Goal: Communication & Community: Answer question/provide support

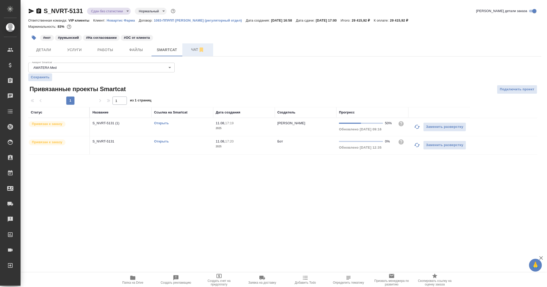
click at [195, 49] on span "Чат" at bounding box center [197, 49] width 25 height 6
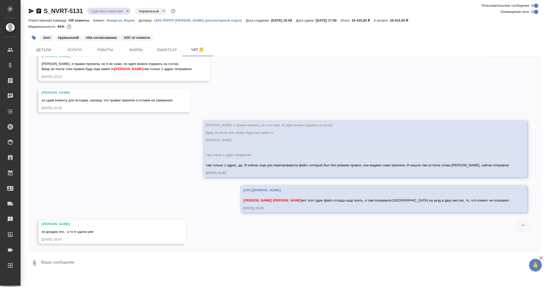
scroll to position [3292, 0]
click at [72, 200] on button "Ответить на сообщение" at bounding box center [70, 201] width 56 height 10
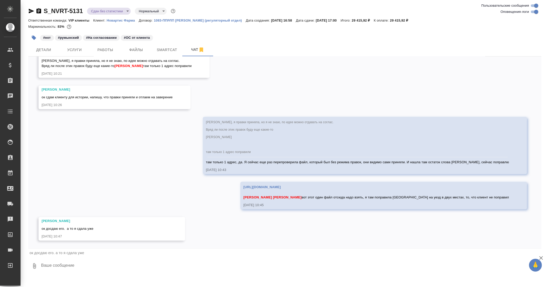
click at [73, 267] on textarea at bounding box center [291, 265] width 501 height 17
paste textarea "https://drive.awatera.com/apps/files/files/10115457?dir=/Shares/Novartos_Pharma…"
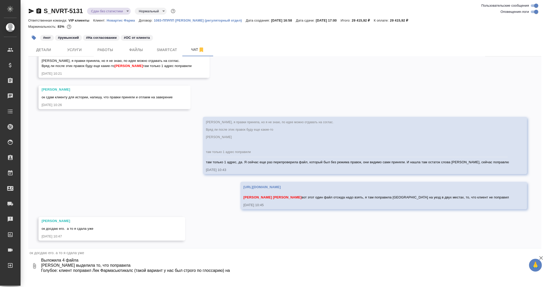
click at [132, 271] on textarea "https://drive.awatera.com/apps/files/files/10115457?dir=/Shares/Novartos_Pharma…" at bounding box center [287, 265] width 492 height 17
click at [122, 272] on textarea "https://drive.awatera.com/apps/files/files/10115457?dir=/Shares/Novartos_Pharma…" at bounding box center [287, 265] width 492 height 17
click at [245, 270] on textarea "https://drive.awatera.com/apps/files/files/10115457?dir=/Shares/Novartos_Pharma…" at bounding box center [287, 265] width 492 height 17
paste textarea "Фармасьютикалс"
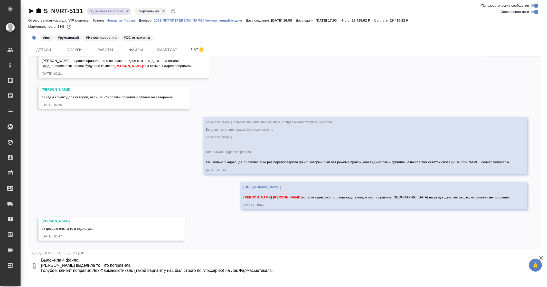
click at [284, 271] on textarea "https://drive.awatera.com/apps/files/files/10115457?dir=/Shares/Novartos_Pharma…" at bounding box center [287, 265] width 492 height 17
drag, startPoint x: 232, startPoint y: 272, endPoint x: 271, endPoint y: 272, distance: 39.0
click at [271, 272] on textarea "https://drive.awatera.com/apps/files/files/10115457?dir=/Shares/Novartos_Pharma…" at bounding box center [287, 265] width 492 height 17
click at [383, 272] on textarea "https://drive.awatera.com/apps/files/files/10115457?dir=/Shares/Novartos_Pharma…" at bounding box center [287, 265] width 492 height 17
paste textarea "Лек Фармасьютикалз"
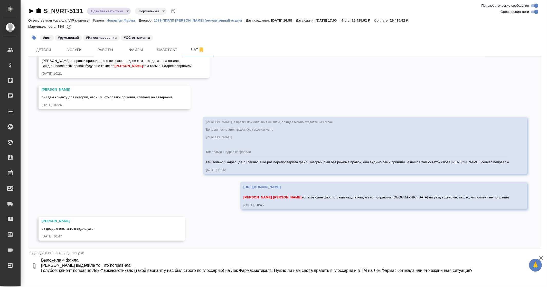
click at [435, 271] on textarea "https://drive.awatera.com/apps/files/files/10115457?dir=/Shares/Novartos_Pharma…" at bounding box center [287, 265] width 492 height 17
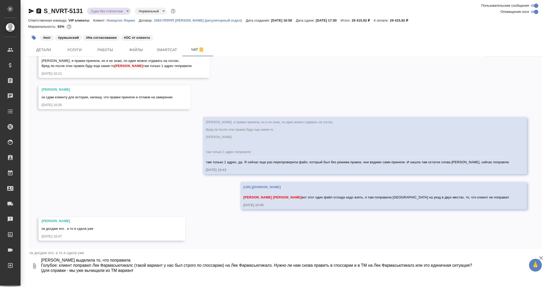
click at [243, 268] on textarea "https://drive.awatera.com/apps/files/files/10115457?dir=/Shares/Novartos_Pharma…" at bounding box center [287, 265] width 492 height 17
click at [243, 267] on textarea "https://drive.awatera.com/apps/files/files/10115457?dir=/Shares/Novartos_Pharma…" at bounding box center [287, 265] width 492 height 17
click at [172, 273] on textarea "https://drive.awatera.com/apps/files/files/10115457?dir=/Shares/Novartos_Pharma…" at bounding box center [287, 265] width 492 height 17
paste textarea "Фармасьютикалз"
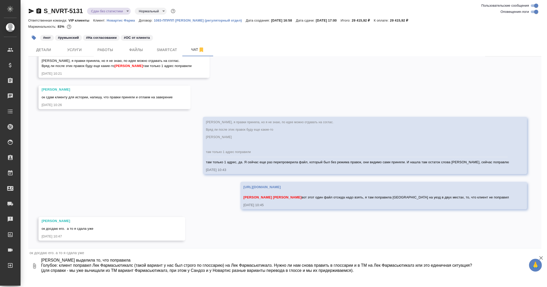
click at [55, 267] on textarea "https://drive.awatera.com/apps/files/files/10115457?dir=/Shares/Novartos_Pharma…" at bounding box center [287, 265] width 492 height 17
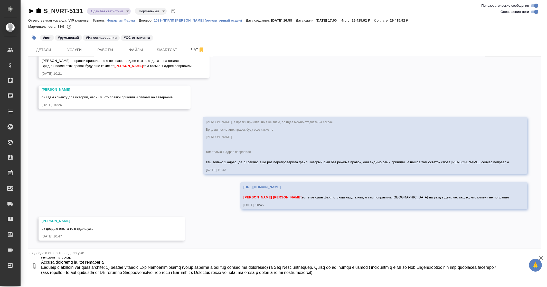
click at [92, 274] on textarea at bounding box center [287, 265] width 492 height 17
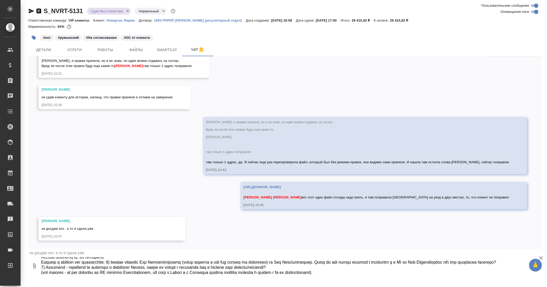
drag, startPoint x: 215, startPoint y: 272, endPoint x: 293, endPoint y: 271, distance: 77.8
click at [293, 271] on textarea at bounding box center [287, 265] width 492 height 17
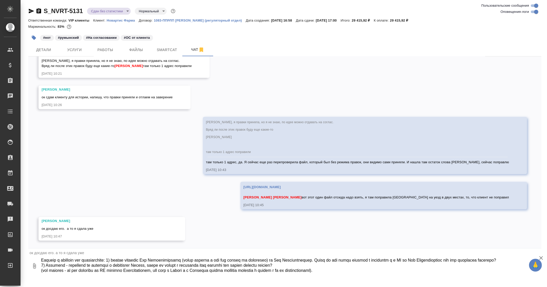
click at [373, 270] on textarea at bounding box center [287, 265] width 492 height 17
click at [362, 272] on textarea at bounding box center [287, 265] width 492 height 17
drag, startPoint x: 310, startPoint y: 271, endPoint x: 359, endPoint y: 274, distance: 49.2
click at [359, 274] on textarea at bounding box center [287, 265] width 492 height 17
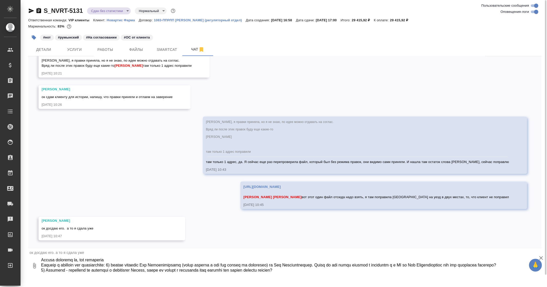
scroll to position [36, 0]
click at [73, 265] on textarea at bounding box center [287, 265] width 492 height 17
paste textarea "(для справки - мы уже вычищали из ТМ вариант Фармасьютикалз, при этом у Сандоз …"
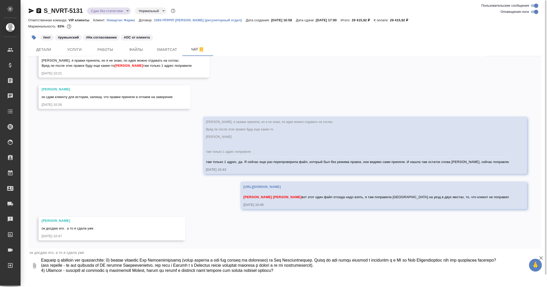
click at [91, 272] on textarea at bounding box center [287, 265] width 492 height 17
click at [56, 271] on textarea at bounding box center [287, 265] width 492 height 17
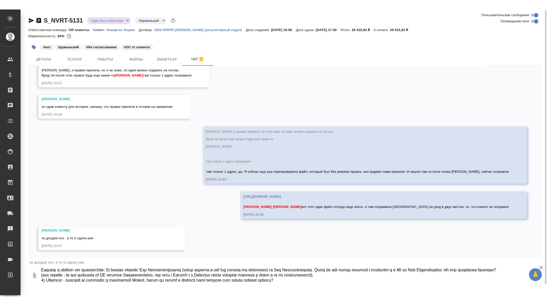
scroll to position [0, 0]
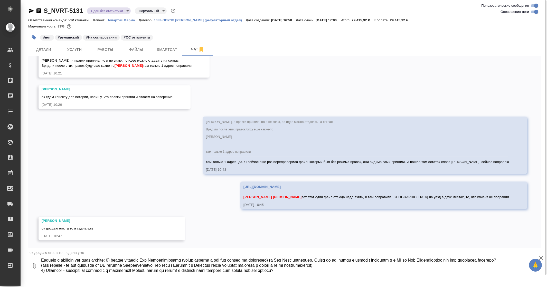
click at [68, 270] on textarea at bounding box center [287, 265] width 492 height 17
click at [60, 274] on textarea at bounding box center [287, 265] width 492 height 17
drag, startPoint x: 44, startPoint y: 273, endPoint x: 60, endPoint y: 274, distance: 15.9
click at [60, 274] on textarea at bounding box center [287, 265] width 492 height 17
click at [255, 248] on div "ок досдаю его. а то я сдала уже" at bounding box center [284, 252] width 513 height 9
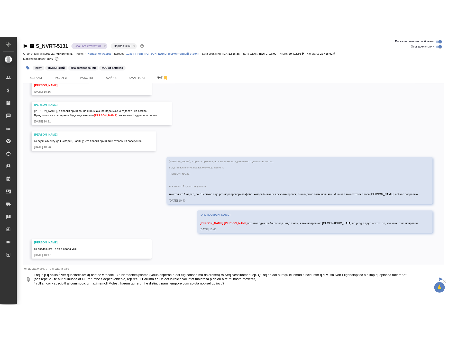
scroll to position [3265, 0]
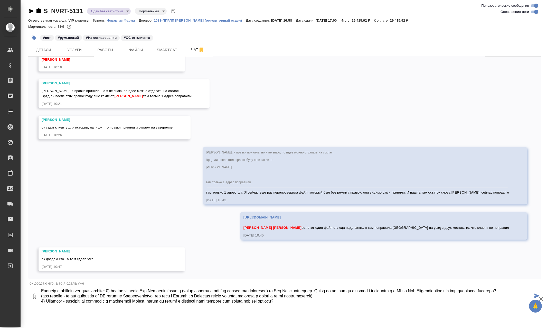
click at [70, 287] on textarea at bounding box center [287, 295] width 492 height 17
click at [373, 287] on textarea at bounding box center [287, 295] width 492 height 17
click at [46, 287] on textarea at bounding box center [287, 295] width 492 height 17
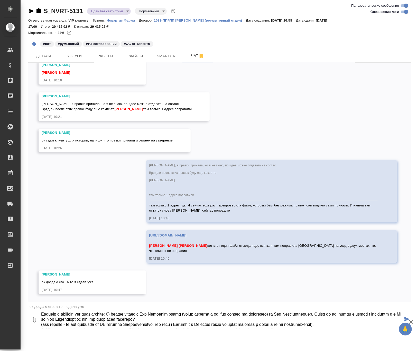
scroll to position [3299, 0]
drag, startPoint x: 42, startPoint y: 328, endPoint x: 357, endPoint y: 342, distance: 315.9
click at [357, 287] on div ".cls-1 fill:#fff; AWATERA Borzova Anastasia Клиенты Спецификации Заказы 0 Чаты …" at bounding box center [208, 175] width 417 height 351
click at [361, 287] on textarea at bounding box center [222, 319] width 362 height 17
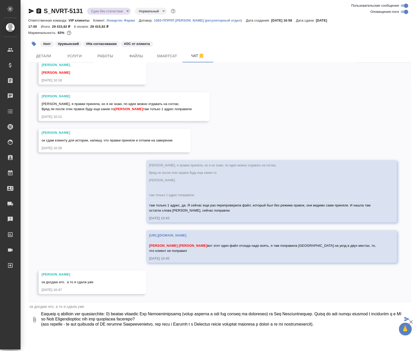
paste textarea "2) Подлипие - поправили по аналогии с глоссарием Сандоз, можем ли внести в глос…"
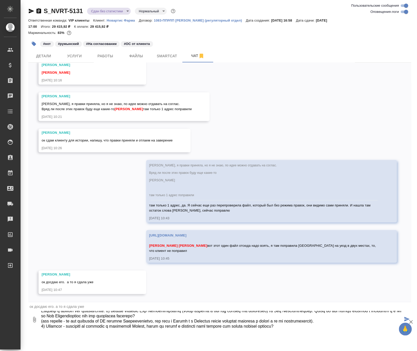
click at [67, 287] on textarea at bounding box center [222, 319] width 362 height 17
click at [74, 287] on div ".cls-1 fill:#fff; AWATERA Borzova Anastasia Клиенты Спецификации Заказы 0 Чаты …" at bounding box center [208, 175] width 417 height 351
click at [121, 287] on textarea at bounding box center [222, 319] width 362 height 17
click at [303, 287] on textarea at bounding box center [222, 319] width 362 height 17
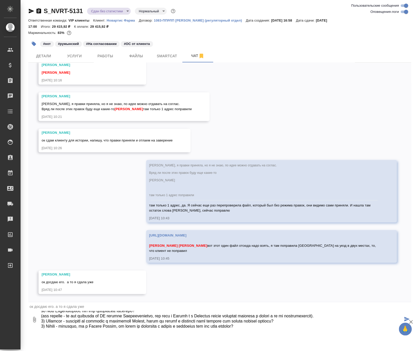
click at [135, 287] on textarea at bounding box center [222, 319] width 362 height 17
drag, startPoint x: 109, startPoint y: 314, endPoint x: 108, endPoint y: 305, distance: 8.6
click at [108, 287] on form "ок досдаю его. а то я сдала уже 0" at bounding box center [219, 315] width 383 height 26
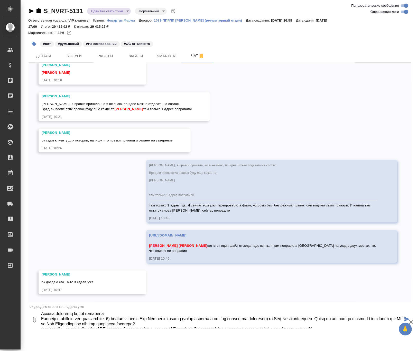
scroll to position [26, 0]
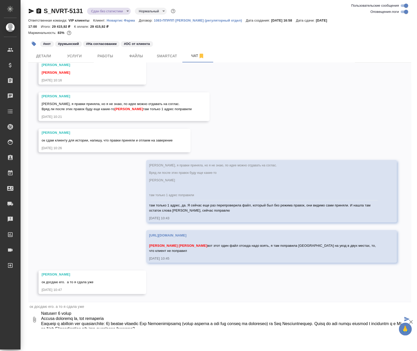
click at [122, 287] on textarea at bounding box center [222, 319] width 362 height 17
click at [161, 287] on textarea at bounding box center [222, 319] width 362 height 17
click at [159, 287] on textarea at bounding box center [222, 319] width 362 height 17
drag, startPoint x: 228, startPoint y: 320, endPoint x: 248, endPoint y: 318, distance: 19.6
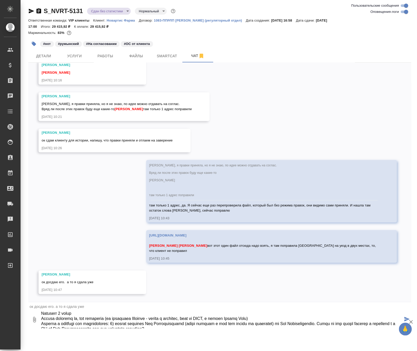
click at [248, 287] on textarea at bounding box center [222, 319] width 362 height 17
type textarea "https://drive.awatera.com/apps/files/files/10115457?dir=/Shares/Novartos_Pharma…"
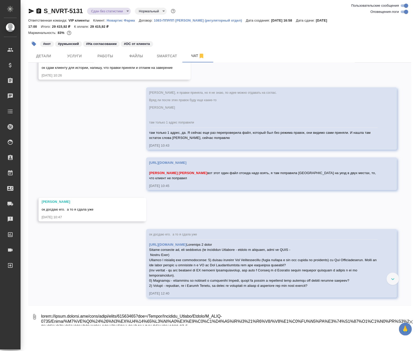
scroll to position [3392, 0]
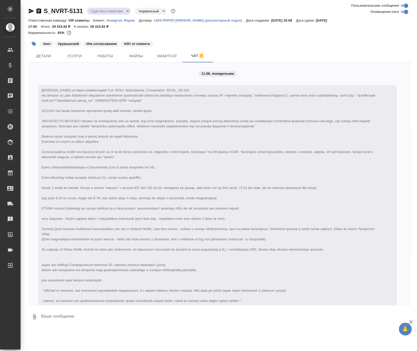
scroll to position [3392, 0]
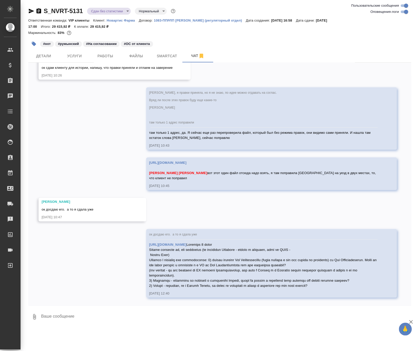
click at [78, 128] on div "11.08, понедельник [Кабаргина Анна] Клиент оставил комментарий: 11.08.25, 16:58…" at bounding box center [219, 184] width 383 height 243
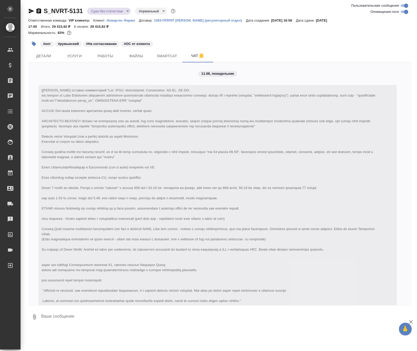
scroll to position [3392, 0]
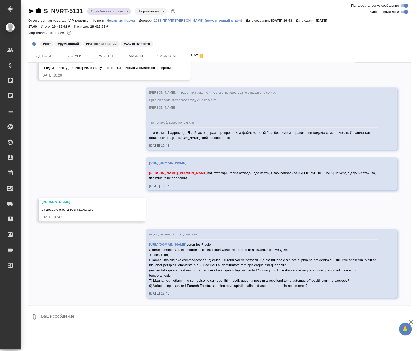
click at [297, 254] on div "https://drive.awatera.com/apps/files/files/10115457?dir=/Shares/Novartos_Pharma…" at bounding box center [264, 265] width 230 height 48
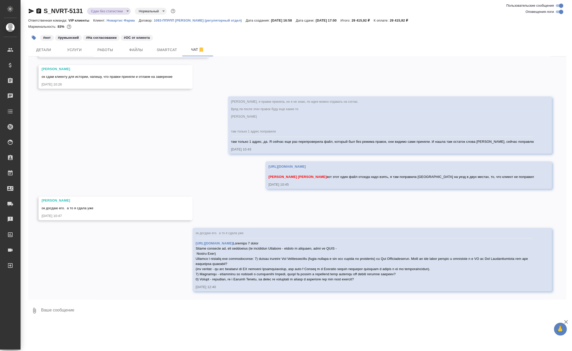
scroll to position [3330, 0]
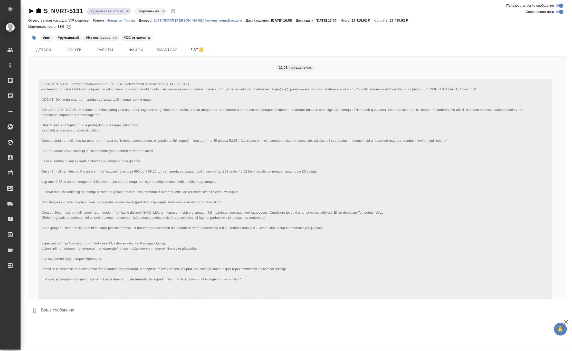
scroll to position [3330, 0]
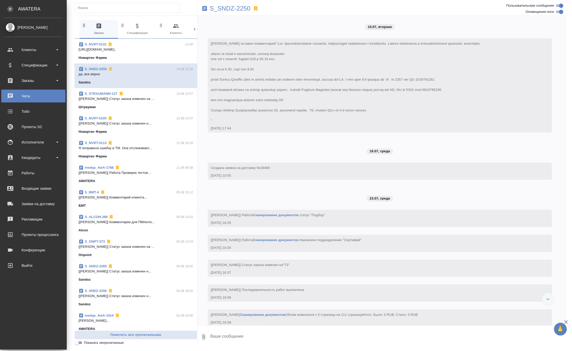
scroll to position [9301, 0]
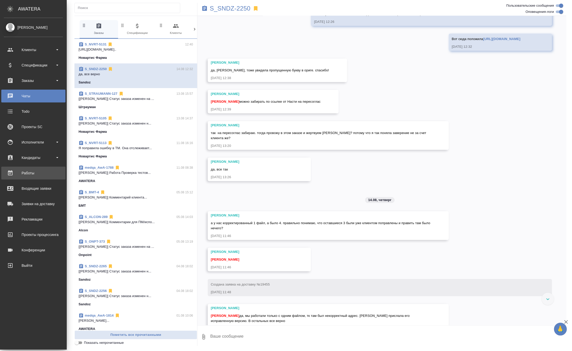
click at [36, 172] on div "Работы" at bounding box center [33, 173] width 59 height 8
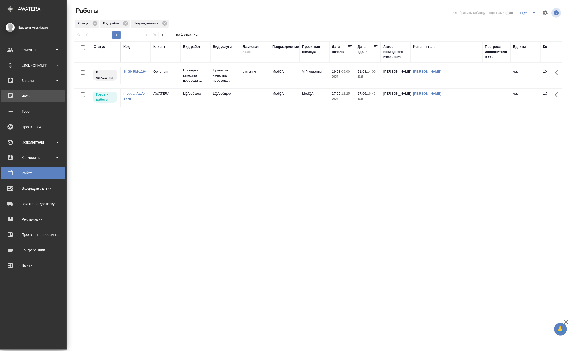
click at [40, 94] on div "Чаты" at bounding box center [33, 96] width 59 height 8
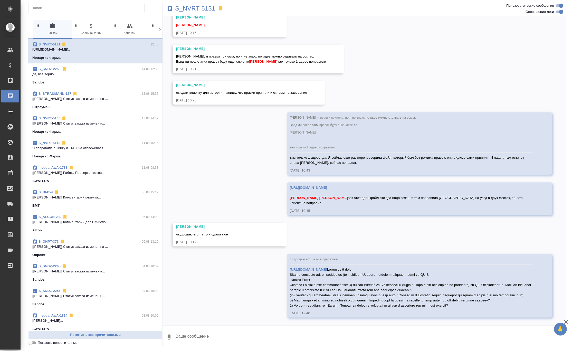
scroll to position [3305, 0]
click at [197, 333] on textarea at bounding box center [370, 336] width 391 height 17
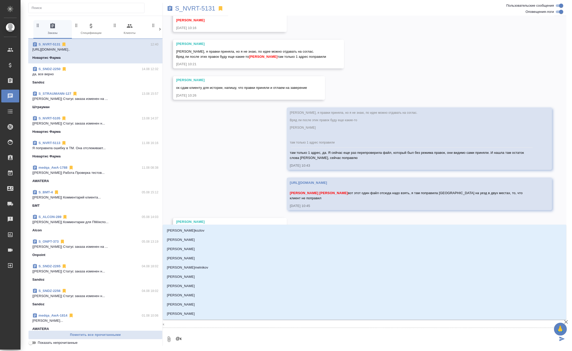
type textarea "@ка"
type input "ка"
type textarea "@каб"
type input "каб"
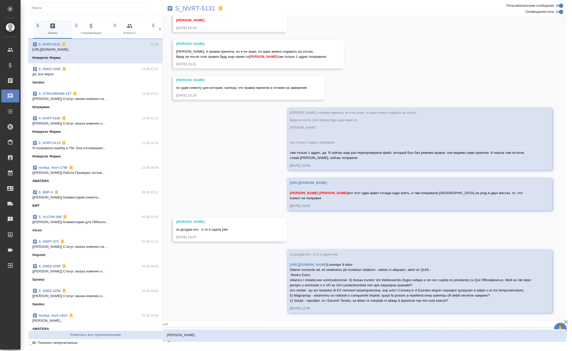
click at [199, 334] on li "Кабаргина Анна" at bounding box center [365, 334] width 404 height 9
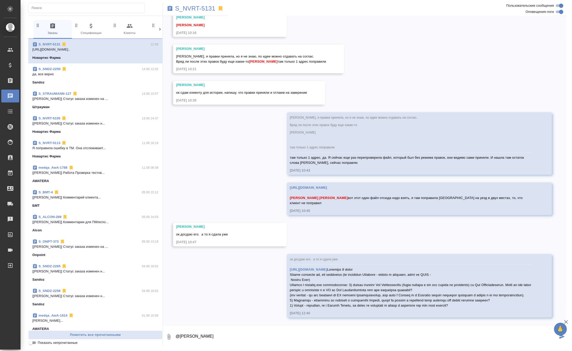
type textarea "@Кабаргина Анна"
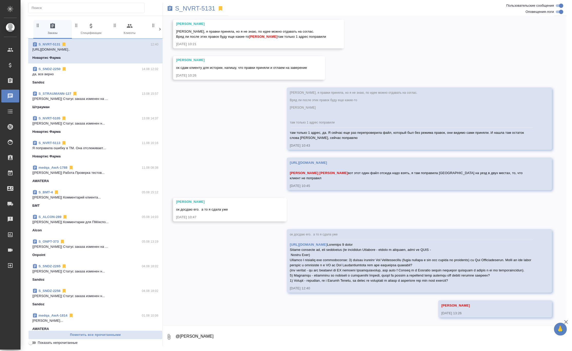
scroll to position [3330, 0]
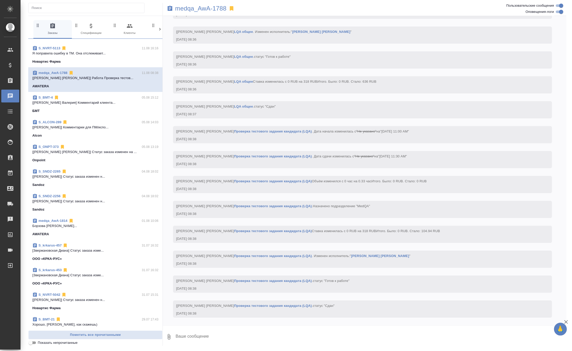
scroll to position [105, 0]
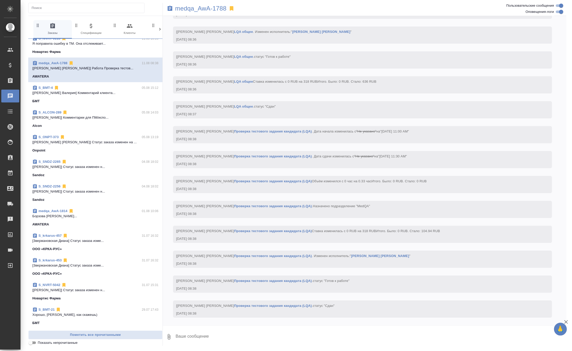
click at [90, 217] on p "[PERSON_NAME]..." at bounding box center [95, 216] width 126 height 5
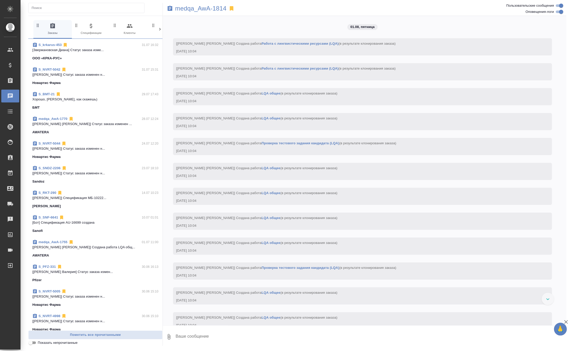
scroll to position [321, 0]
click at [87, 128] on span "medqa_AwA-1770 28.07 12:24 [Соловьева Елена] Статус заказа изменен ... AWATERA" at bounding box center [95, 125] width 126 height 18
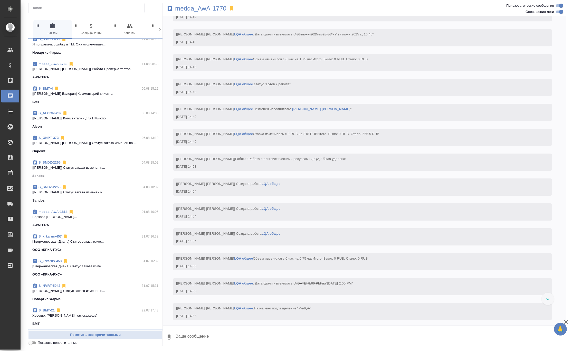
scroll to position [6111, 0]
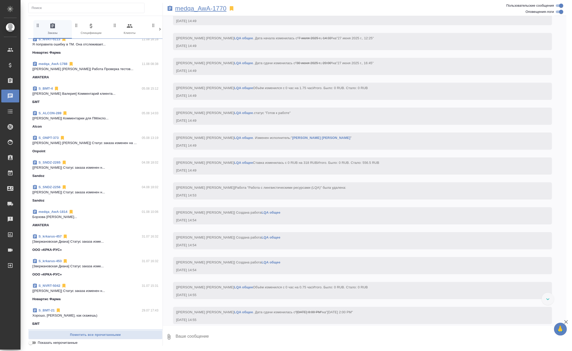
click at [188, 6] on p "medqa_AwA-1770" at bounding box center [200, 8] width 51 height 5
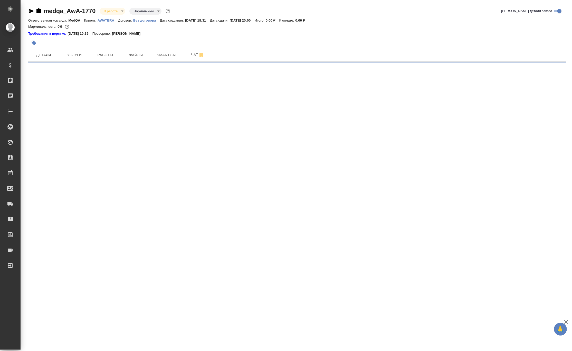
select select "RU"
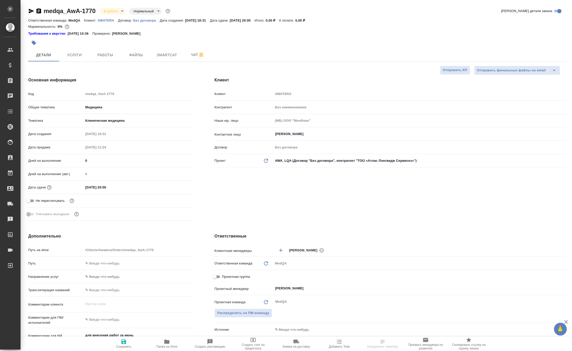
type textarea "x"
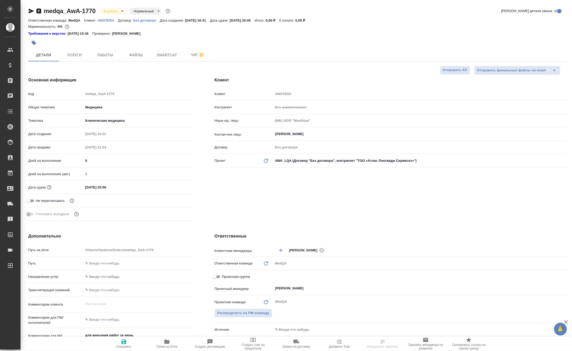
type textarea "x"
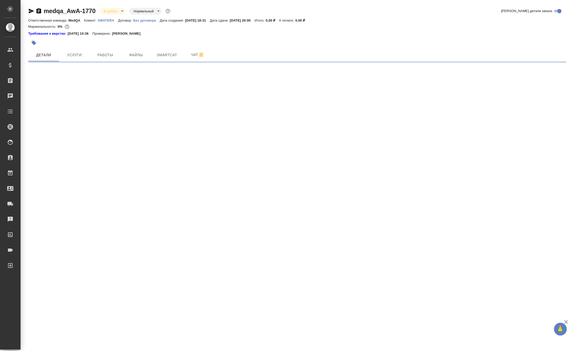
select select "RU"
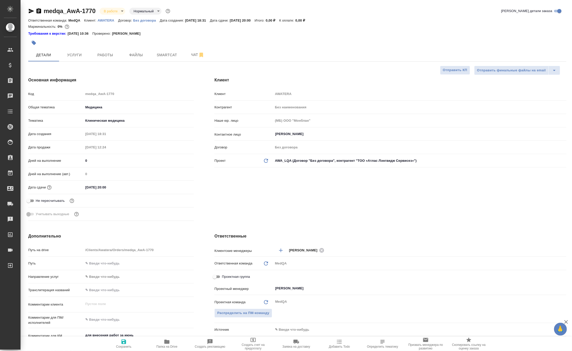
type textarea "x"
